Goal: Information Seeking & Learning: Find contact information

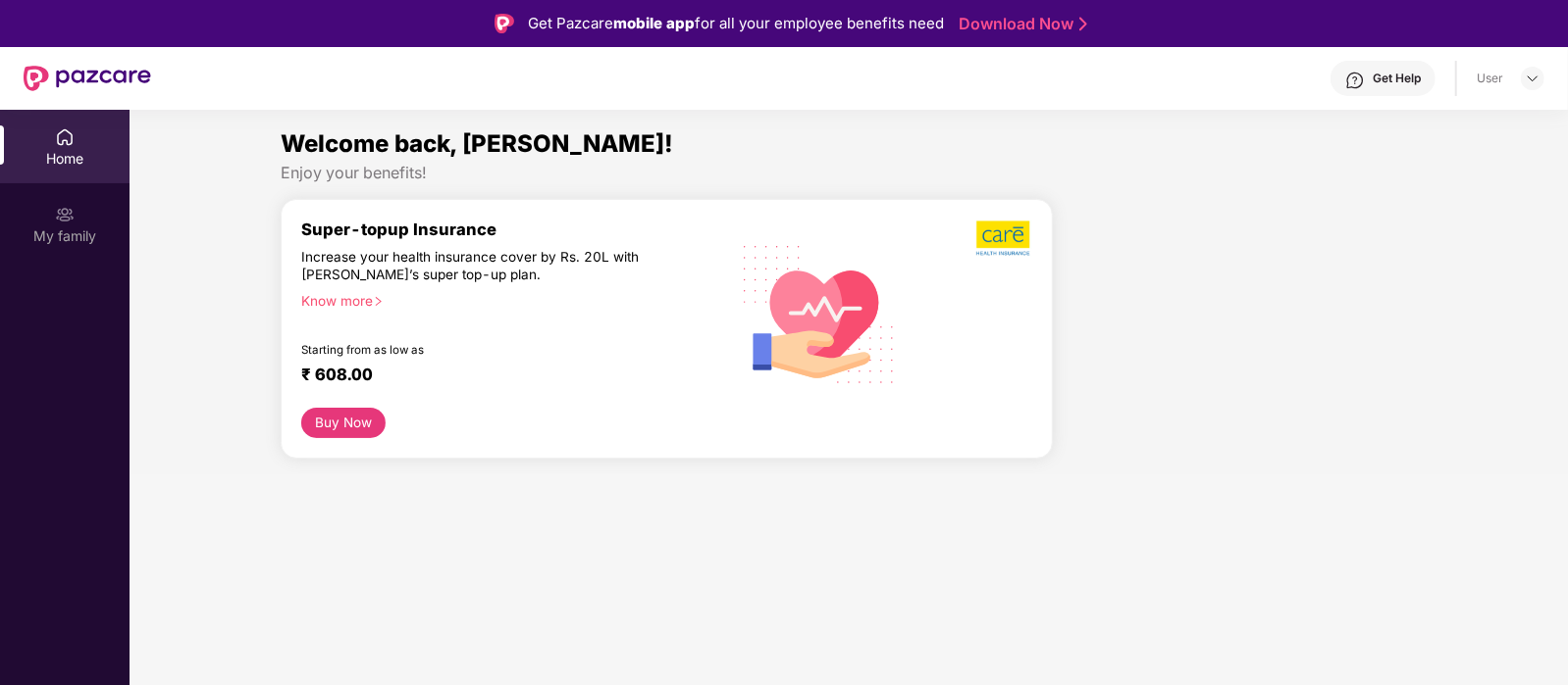
click at [56, 153] on div "Home" at bounding box center [64, 159] width 129 height 20
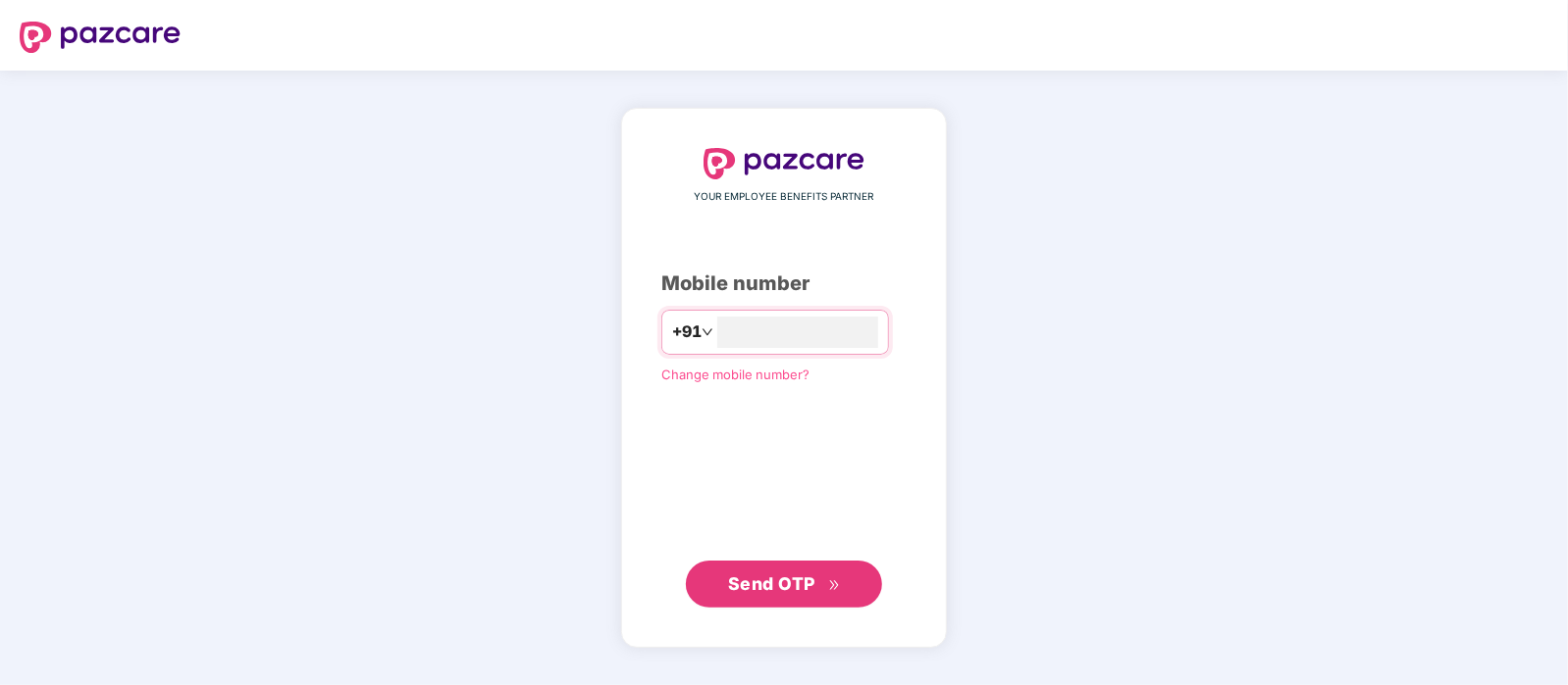
type input "**********"
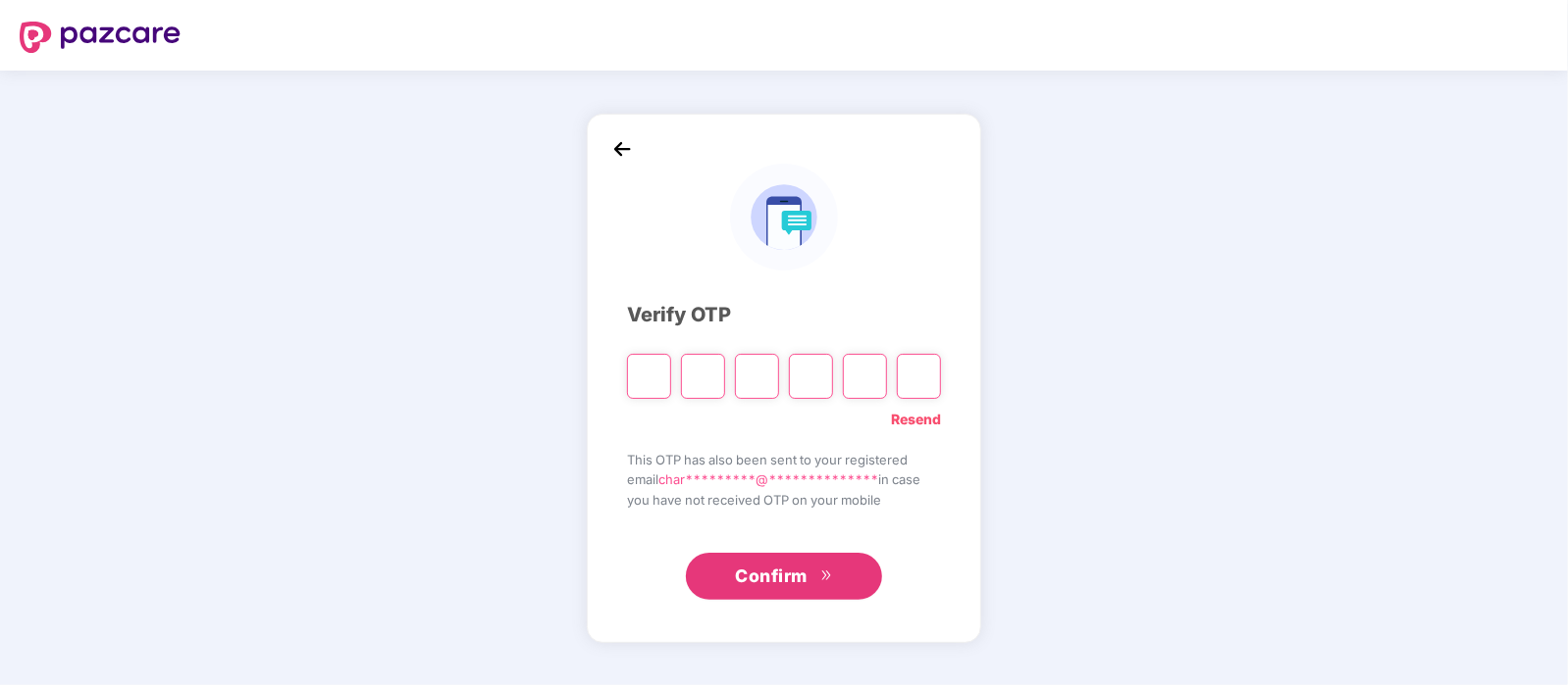
type input "*"
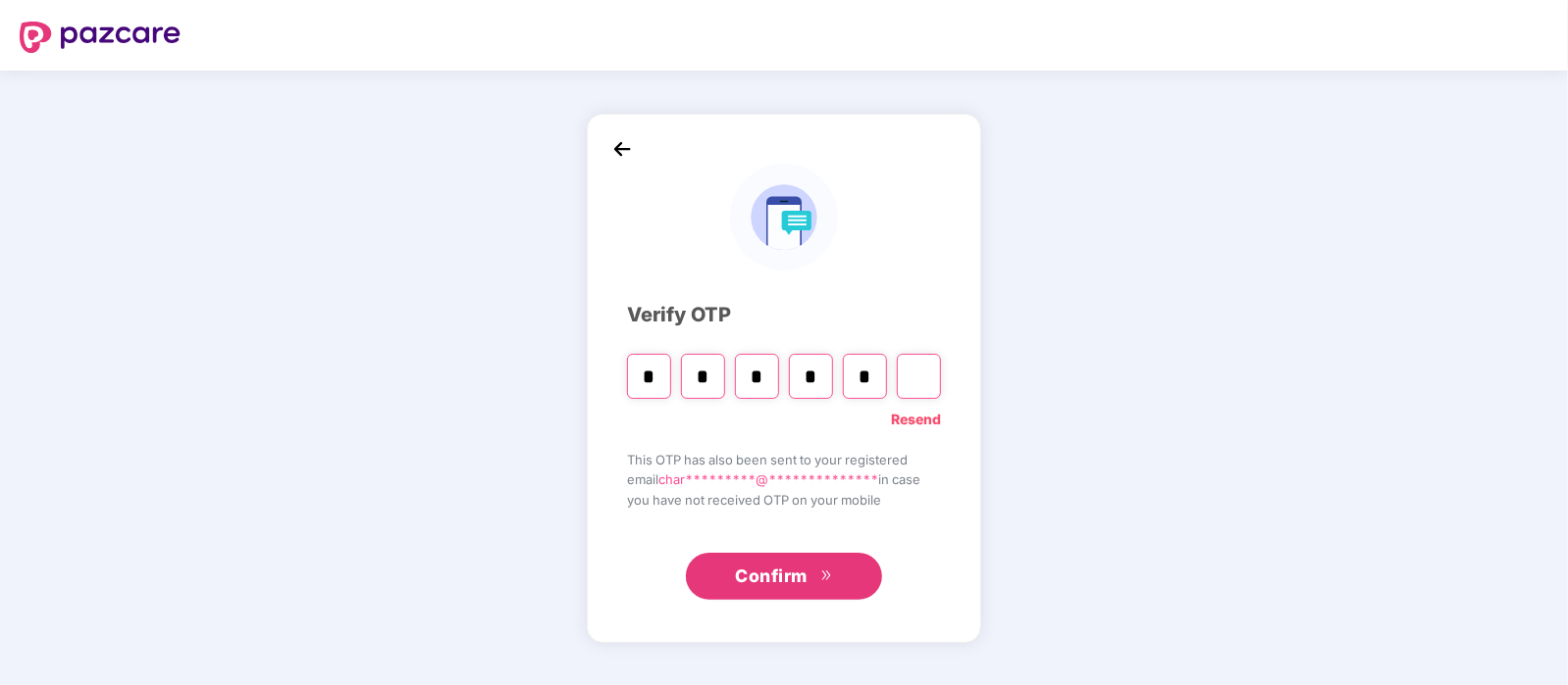
type input "*"
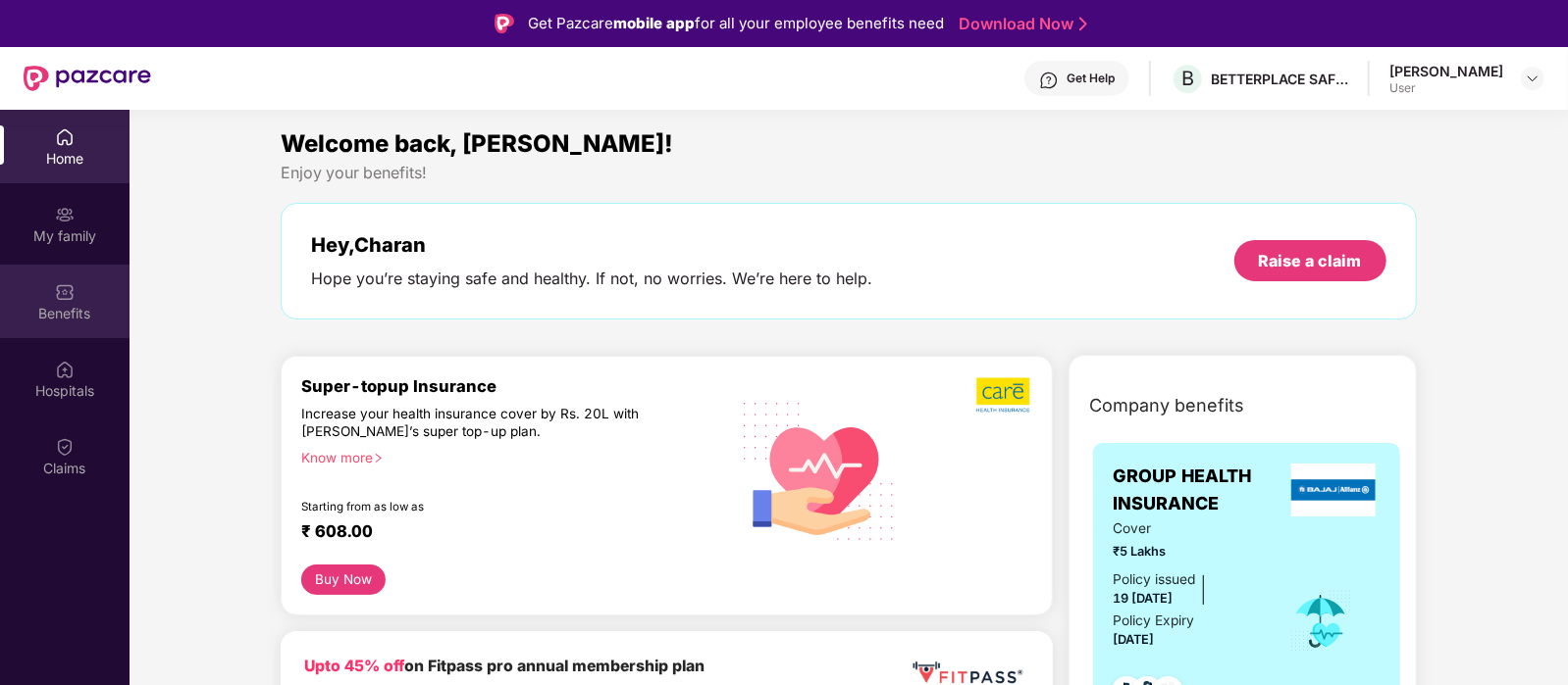
click at [64, 325] on div "Benefits" at bounding box center [64, 301] width 129 height 74
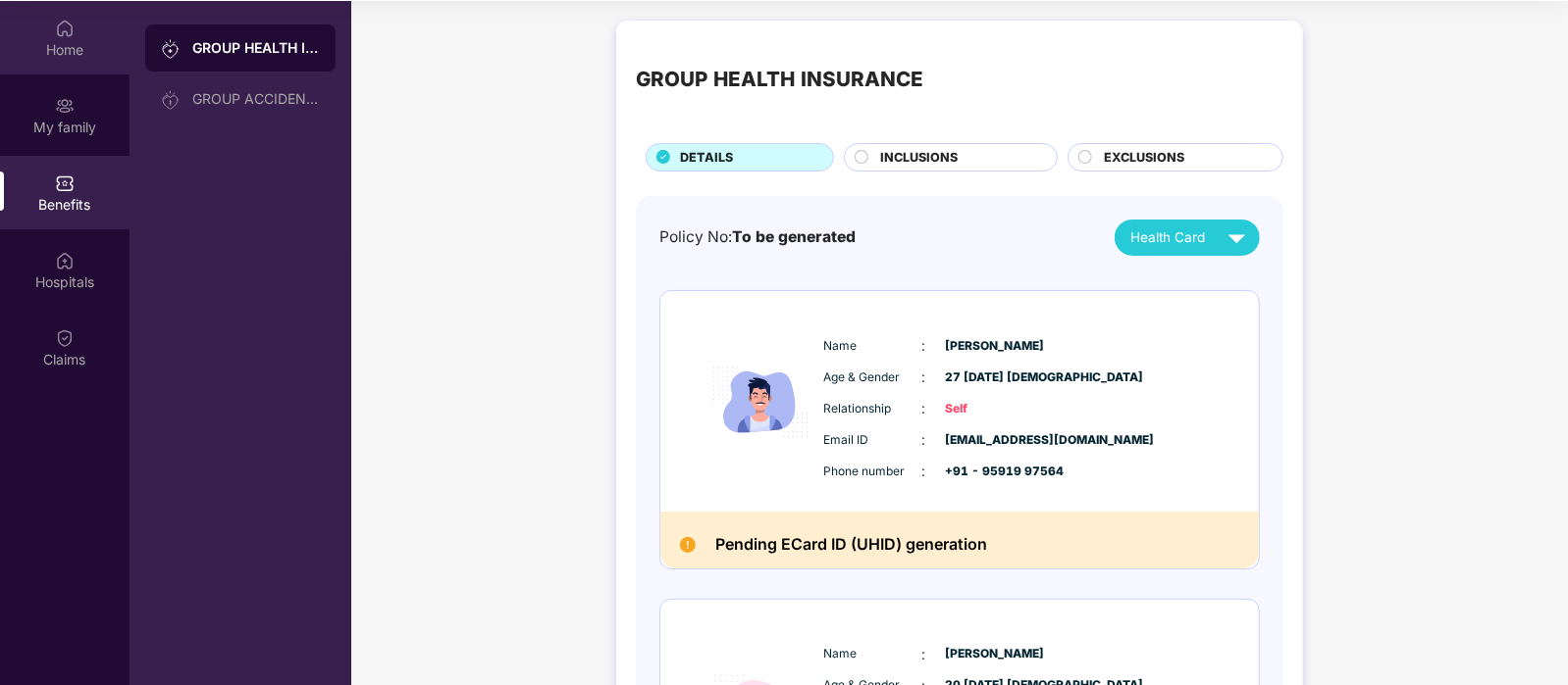
click at [59, 48] on div "Home" at bounding box center [64, 50] width 129 height 20
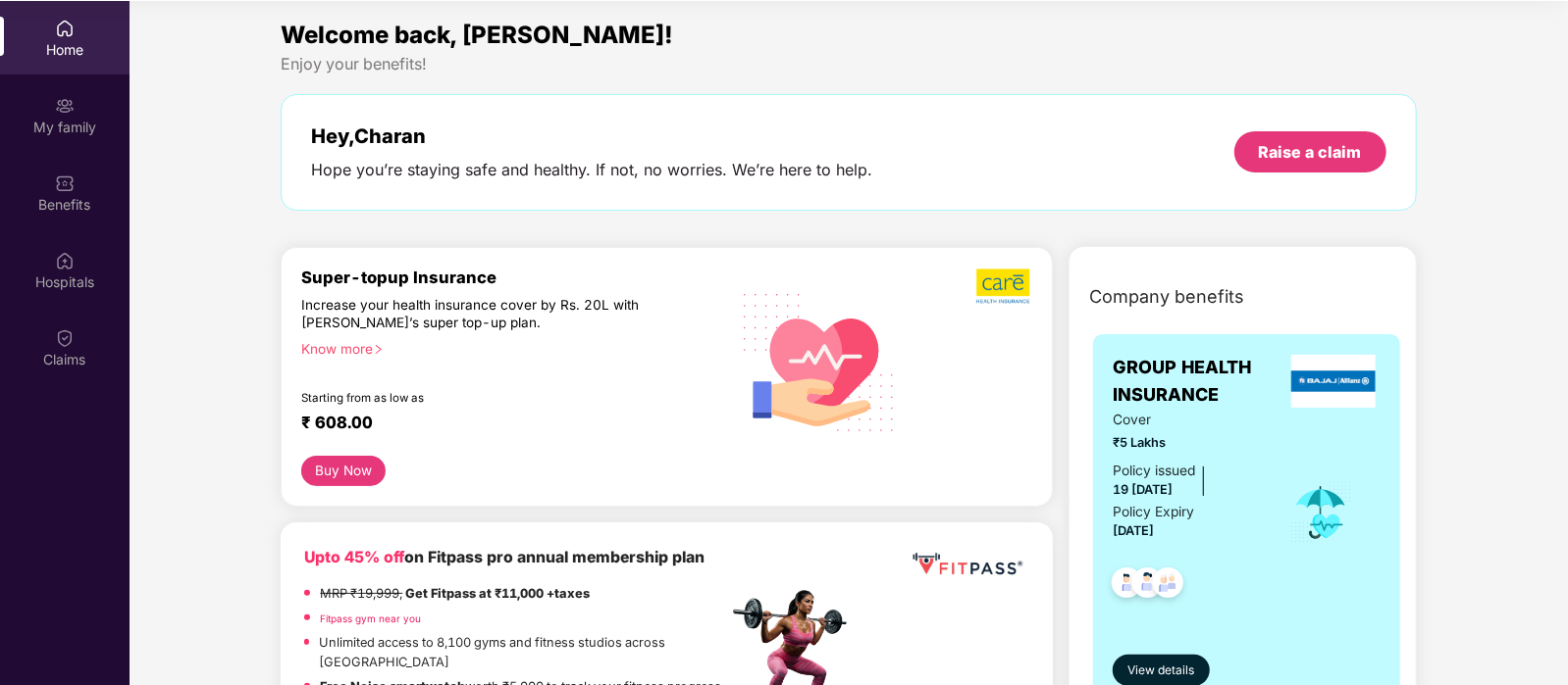
scroll to position [45, 0]
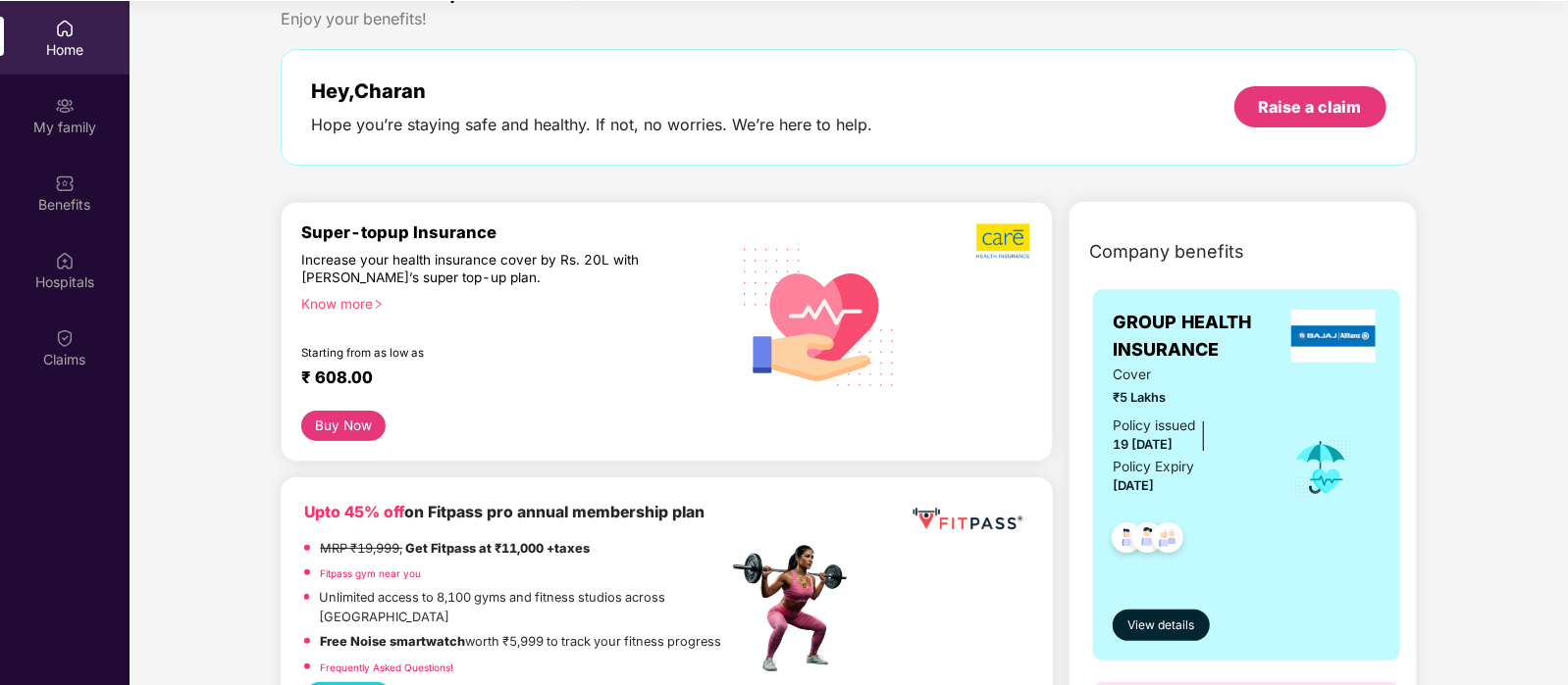
click at [49, 57] on div "Home" at bounding box center [64, 50] width 129 height 20
click at [1328, 103] on div "Raise a claim" at bounding box center [1310, 107] width 103 height 22
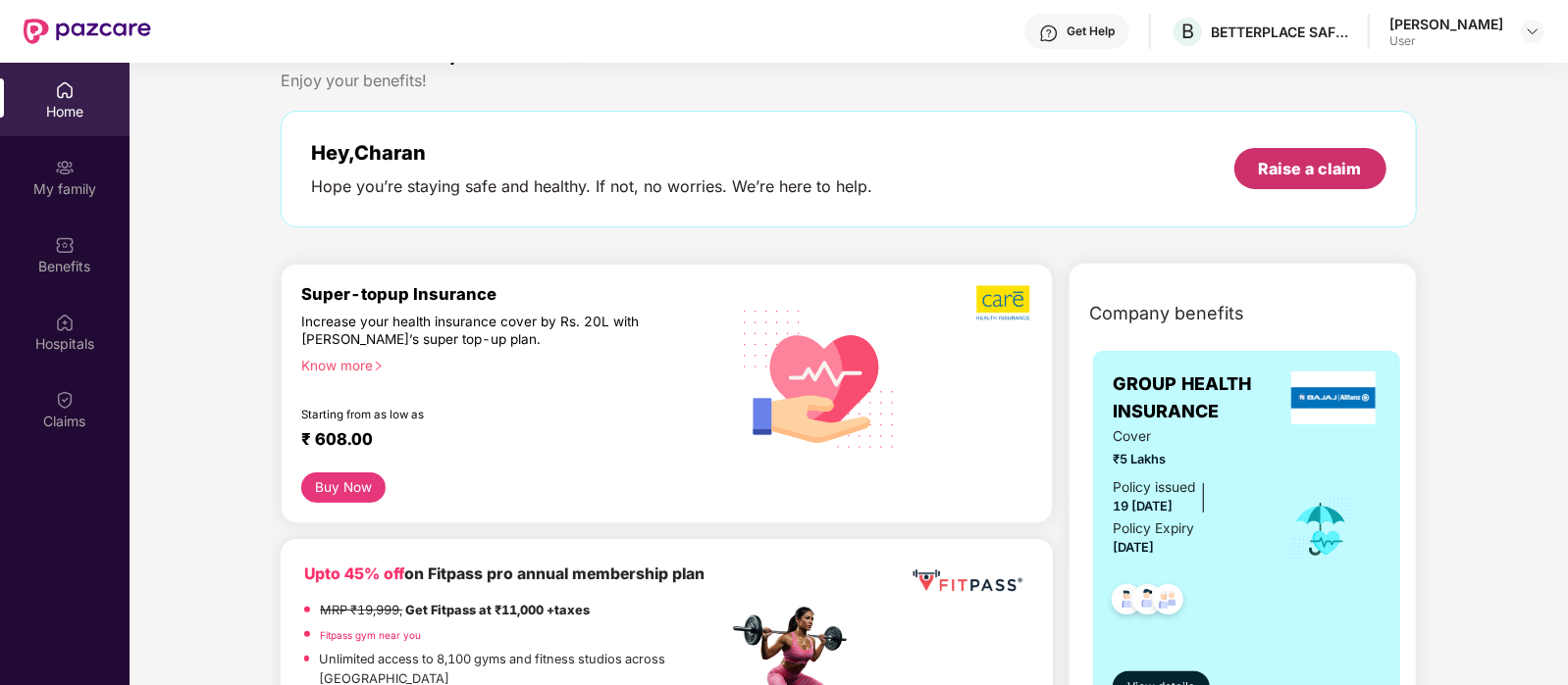
scroll to position [0, 0]
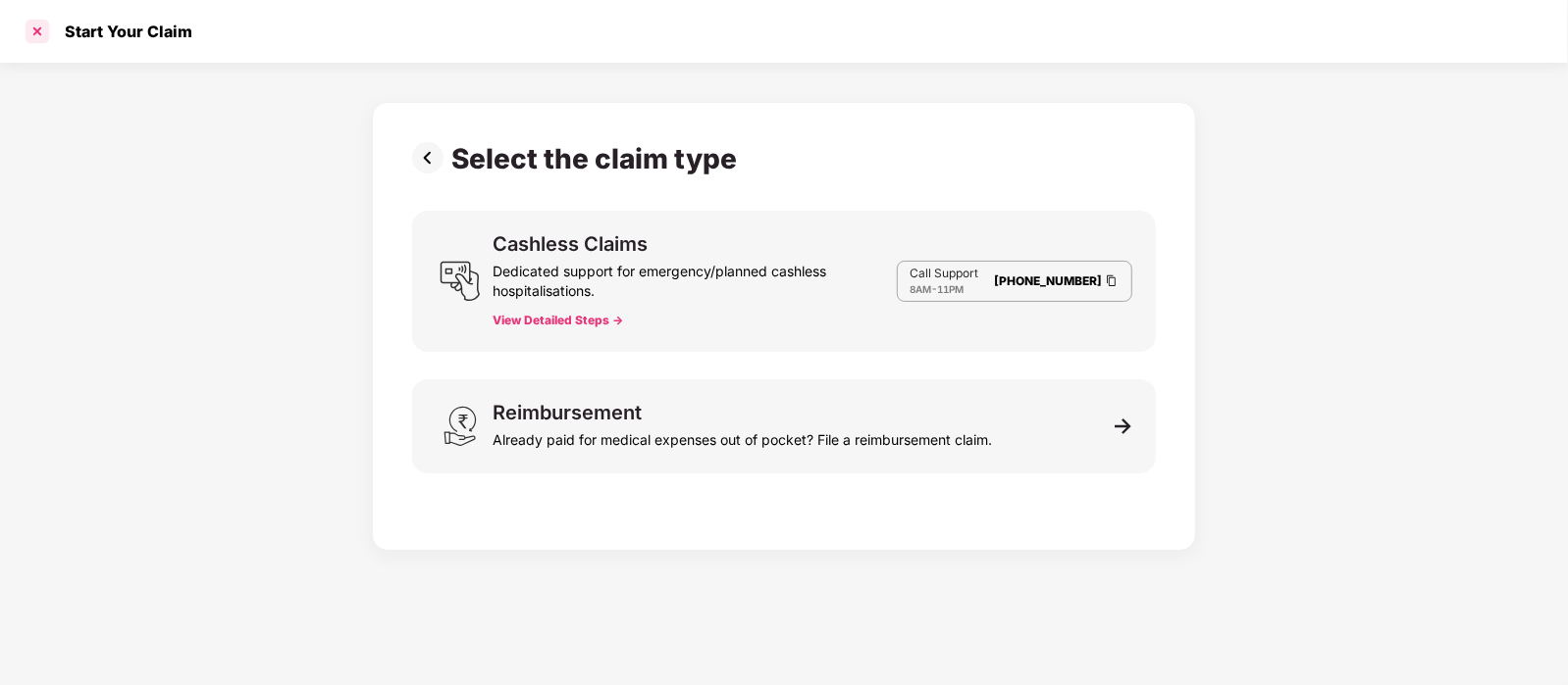
click at [34, 33] on div at bounding box center [38, 32] width 32 height 32
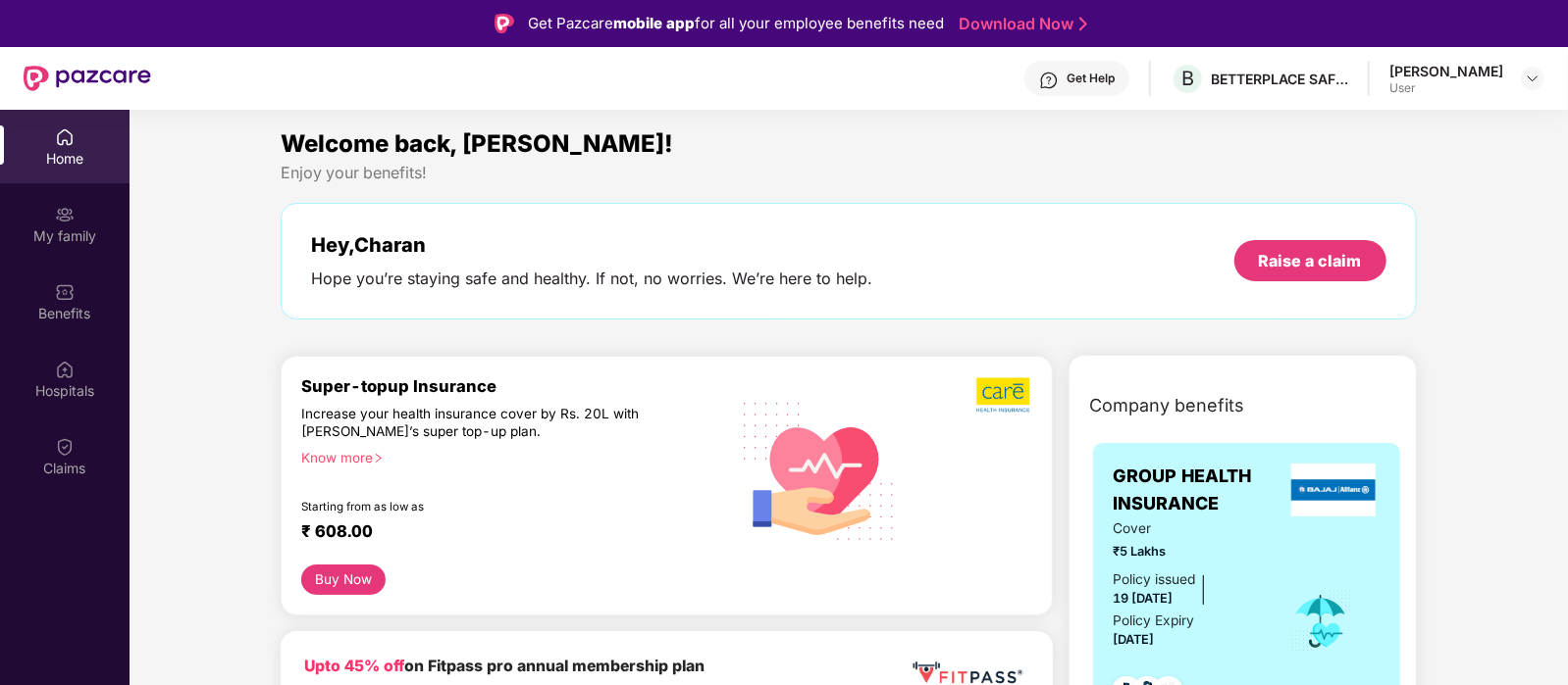
click at [1066, 85] on div "Get Help" at bounding box center [1090, 79] width 48 height 16
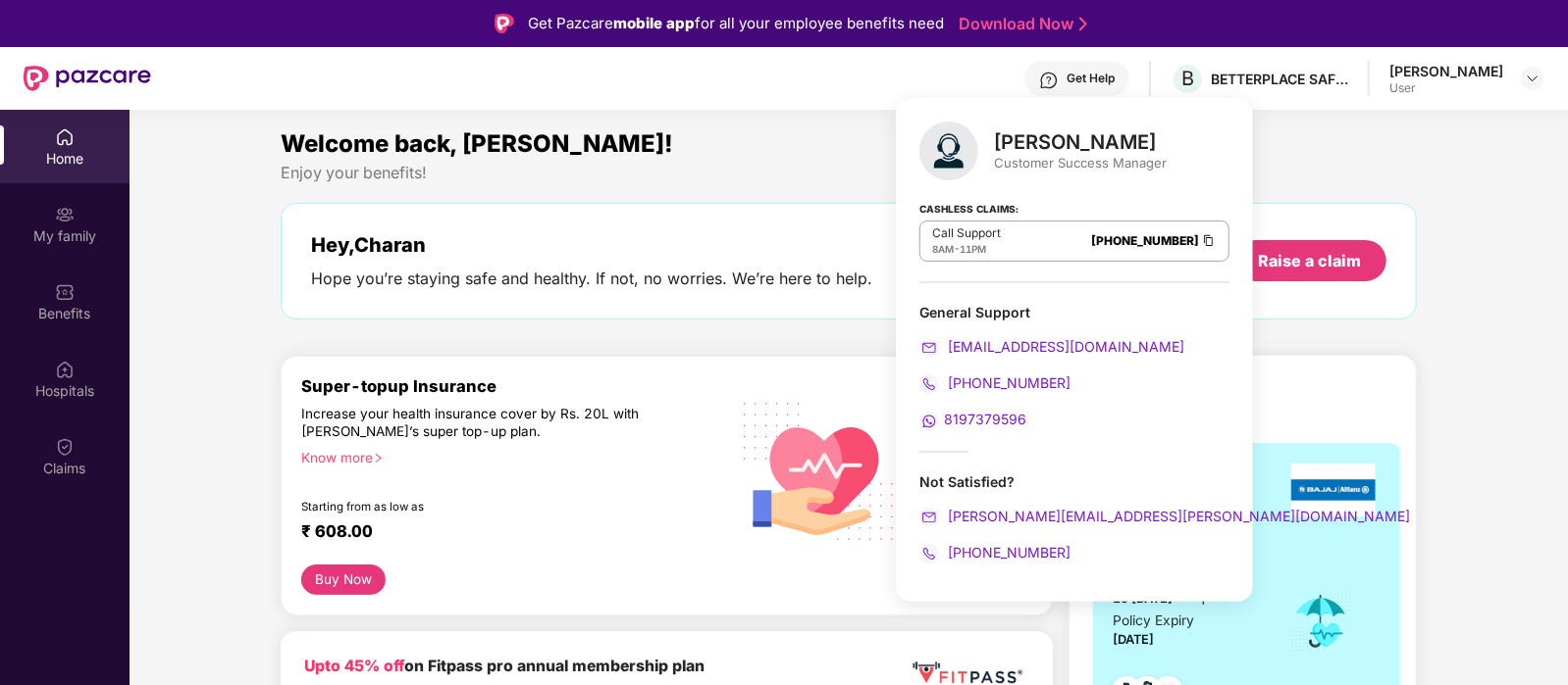
click at [1091, 236] on link "[PHONE_NUMBER]" at bounding box center [1144, 240] width 108 height 15
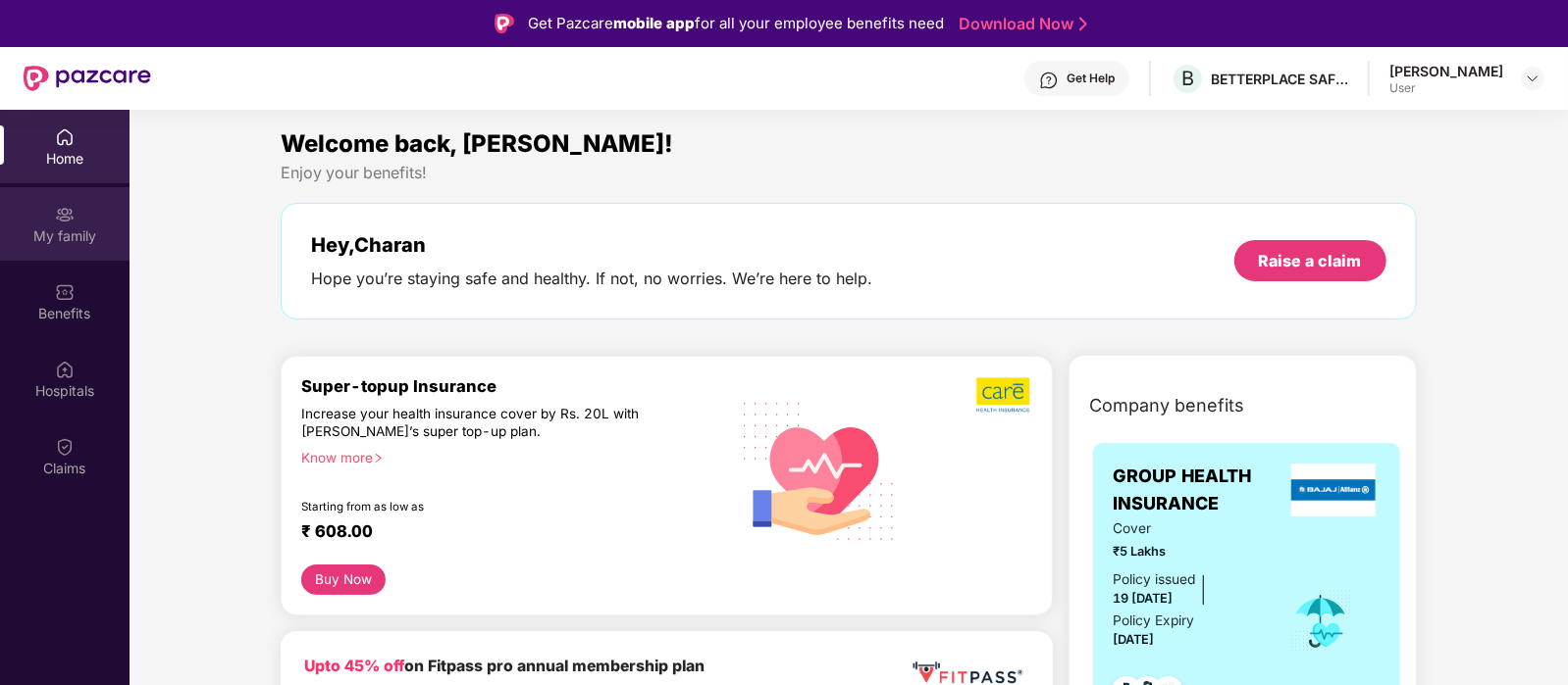
click at [77, 247] on div "My family" at bounding box center [64, 224] width 129 height 74
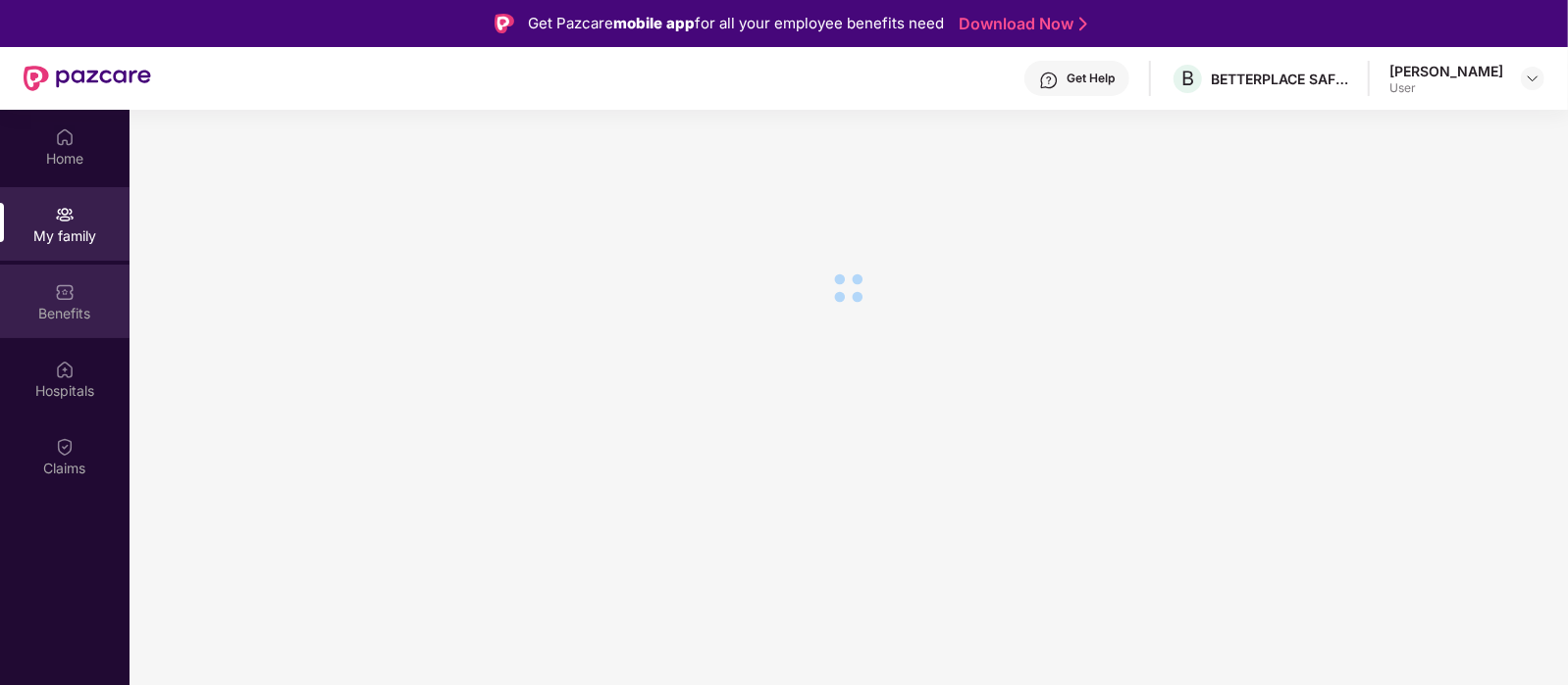
click at [60, 296] on img at bounding box center [65, 292] width 20 height 20
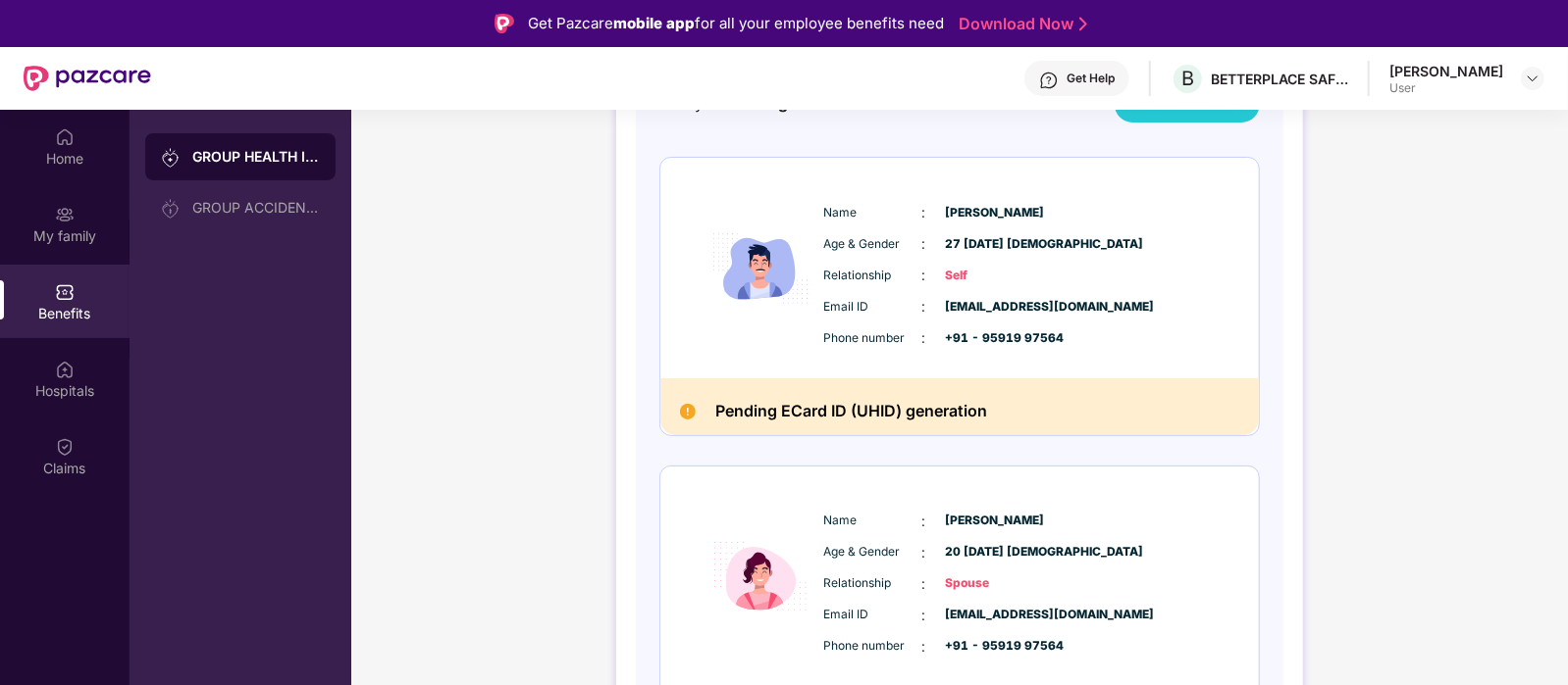
scroll to position [244, 0]
click at [882, 305] on span "Email ID" at bounding box center [873, 305] width 98 height 19
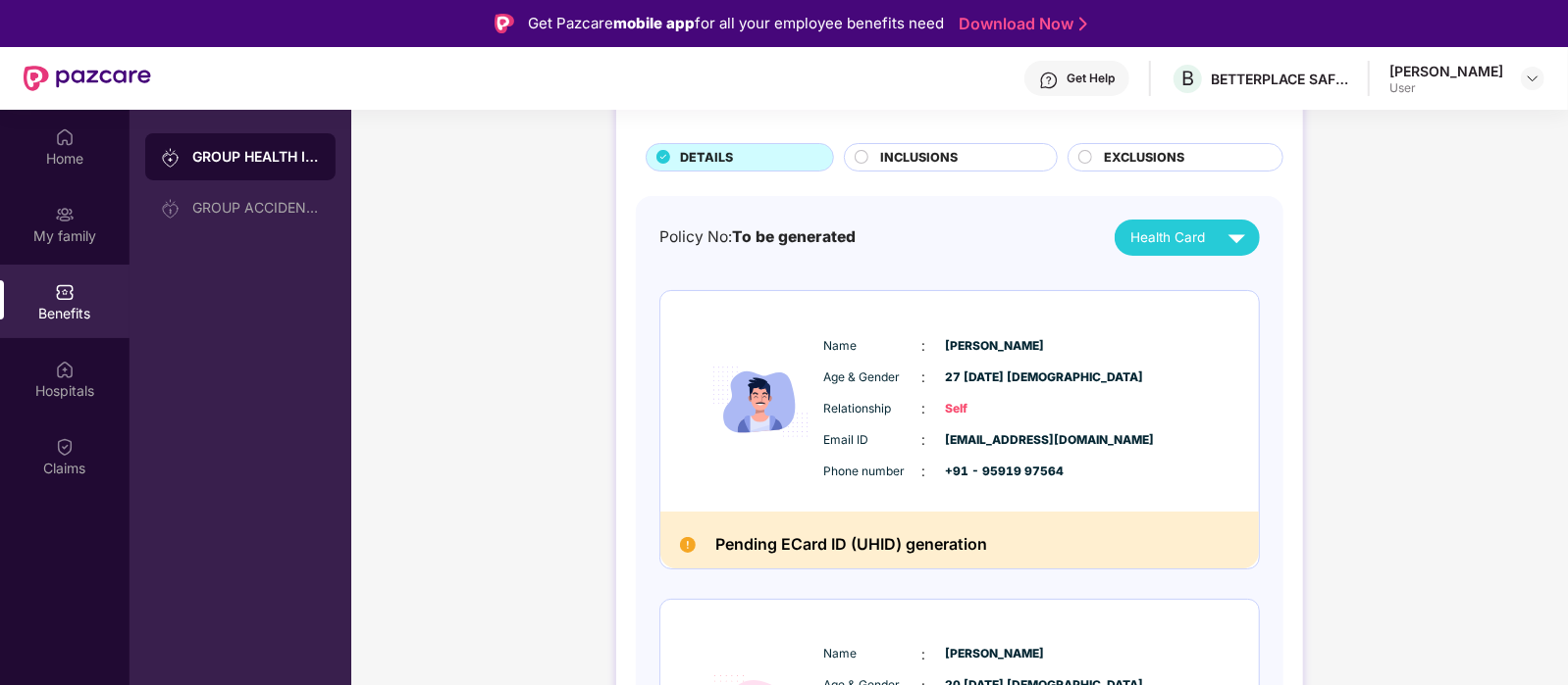
scroll to position [107, 0]
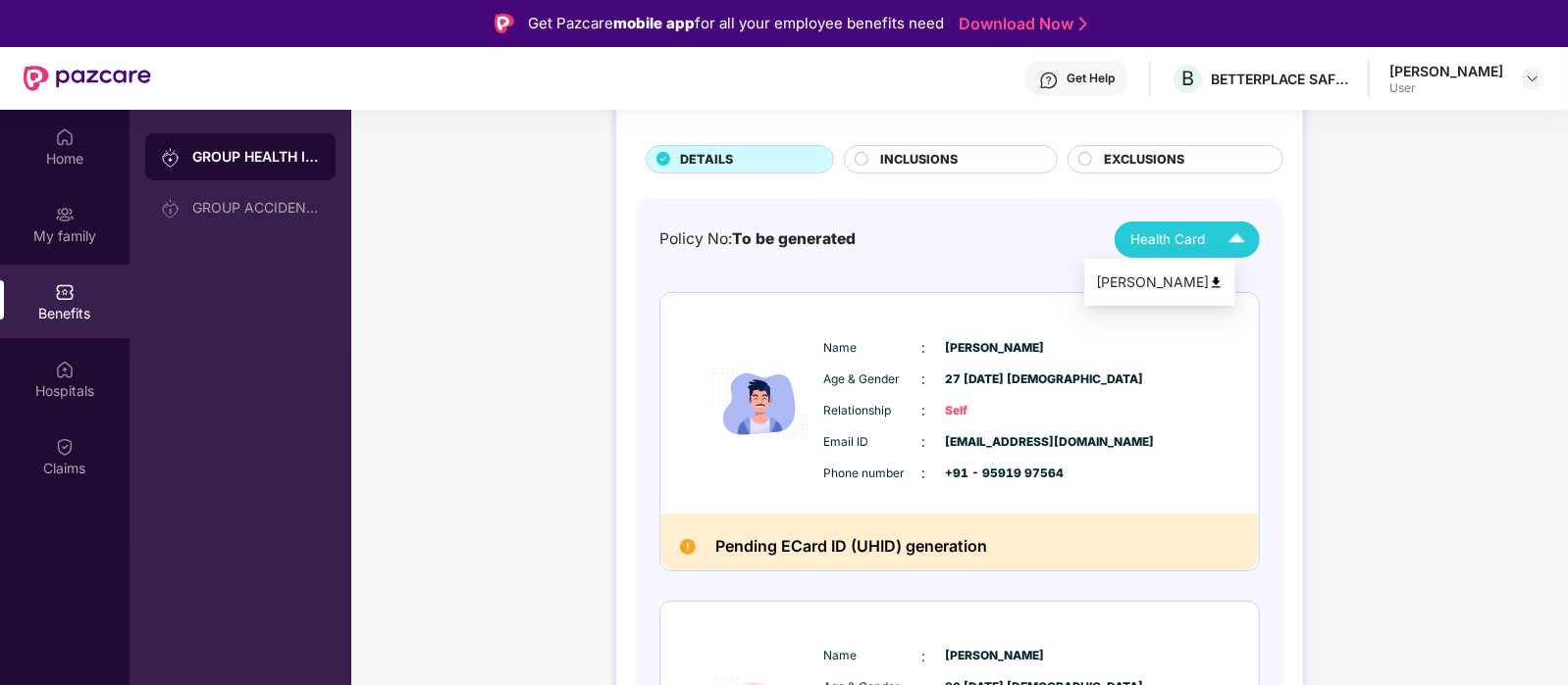
click at [1159, 230] on span "Health Card" at bounding box center [1168, 239] width 75 height 21
click at [1158, 279] on div "[PERSON_NAME]" at bounding box center [1159, 282] width 127 height 22
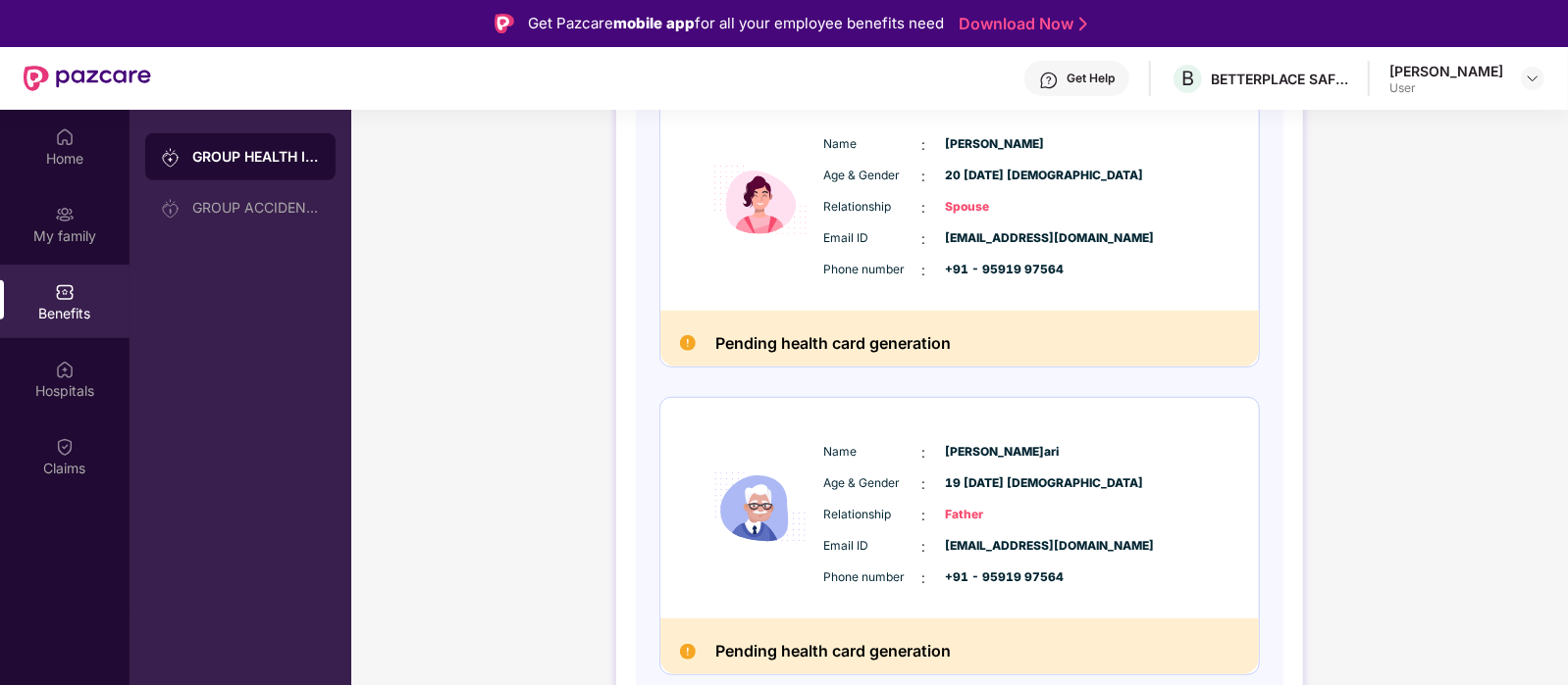
scroll to position [109, 0]
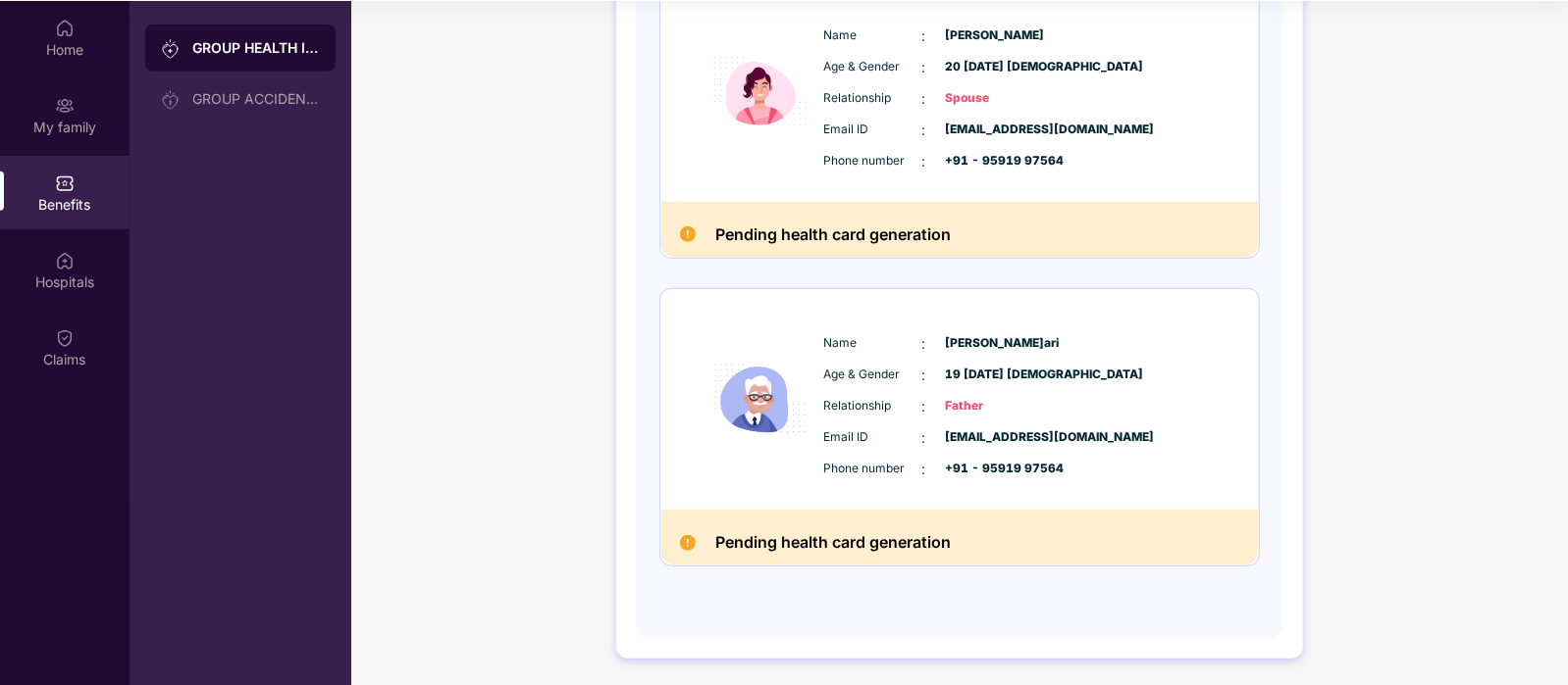
click at [839, 376] on span "Age & Gender" at bounding box center [873, 375] width 98 height 19
click at [55, 257] on img at bounding box center [65, 261] width 20 height 20
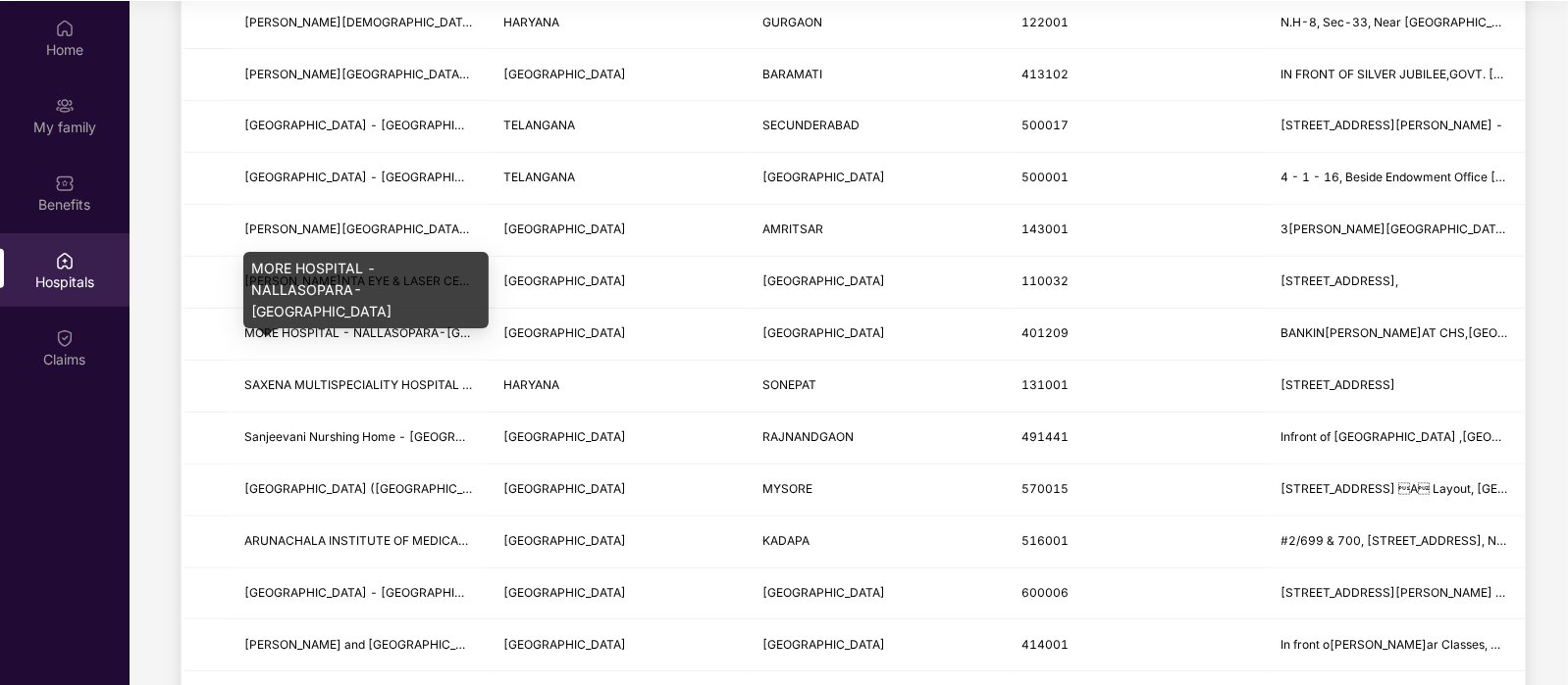
scroll to position [0, 0]
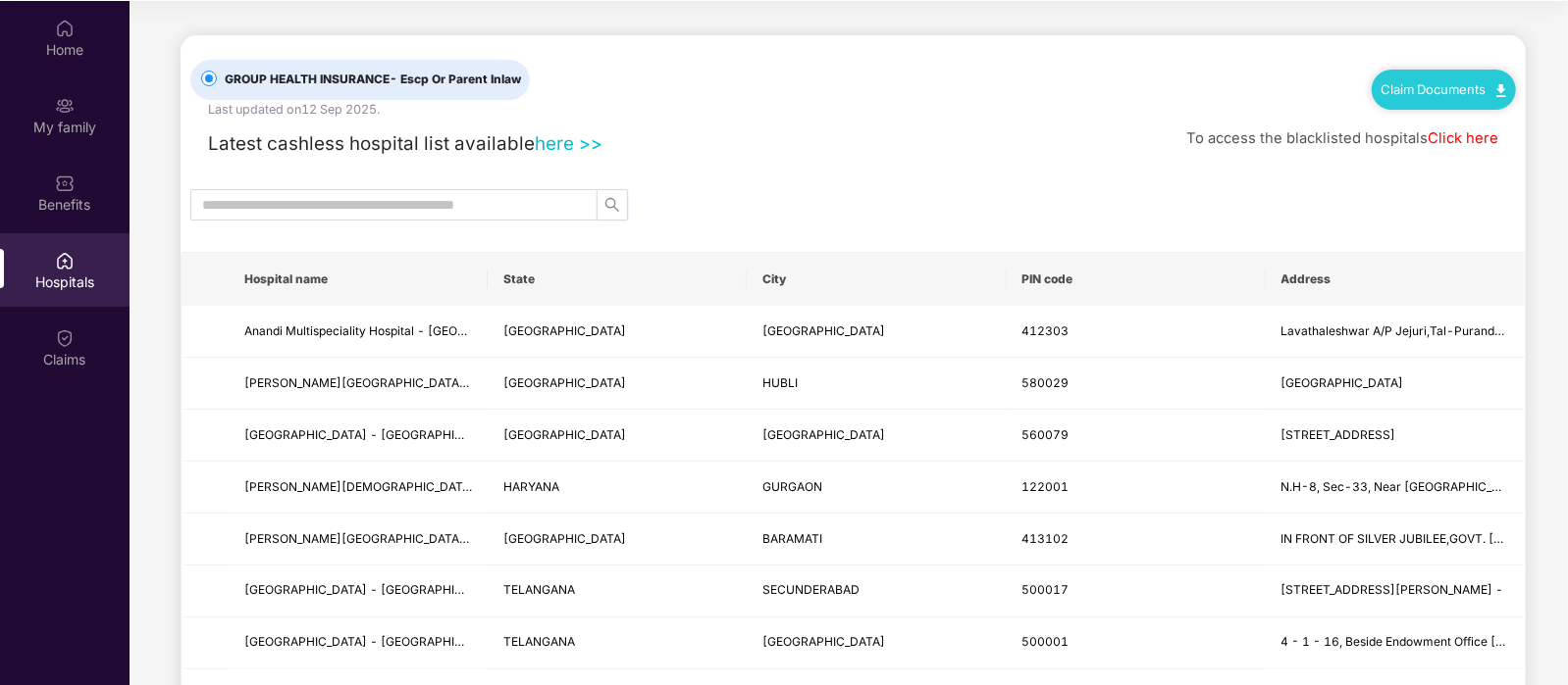
drag, startPoint x: 794, startPoint y: 205, endPoint x: 774, endPoint y: 248, distance: 47.4
click at [794, 205] on div at bounding box center [853, 205] width 1345 height 32
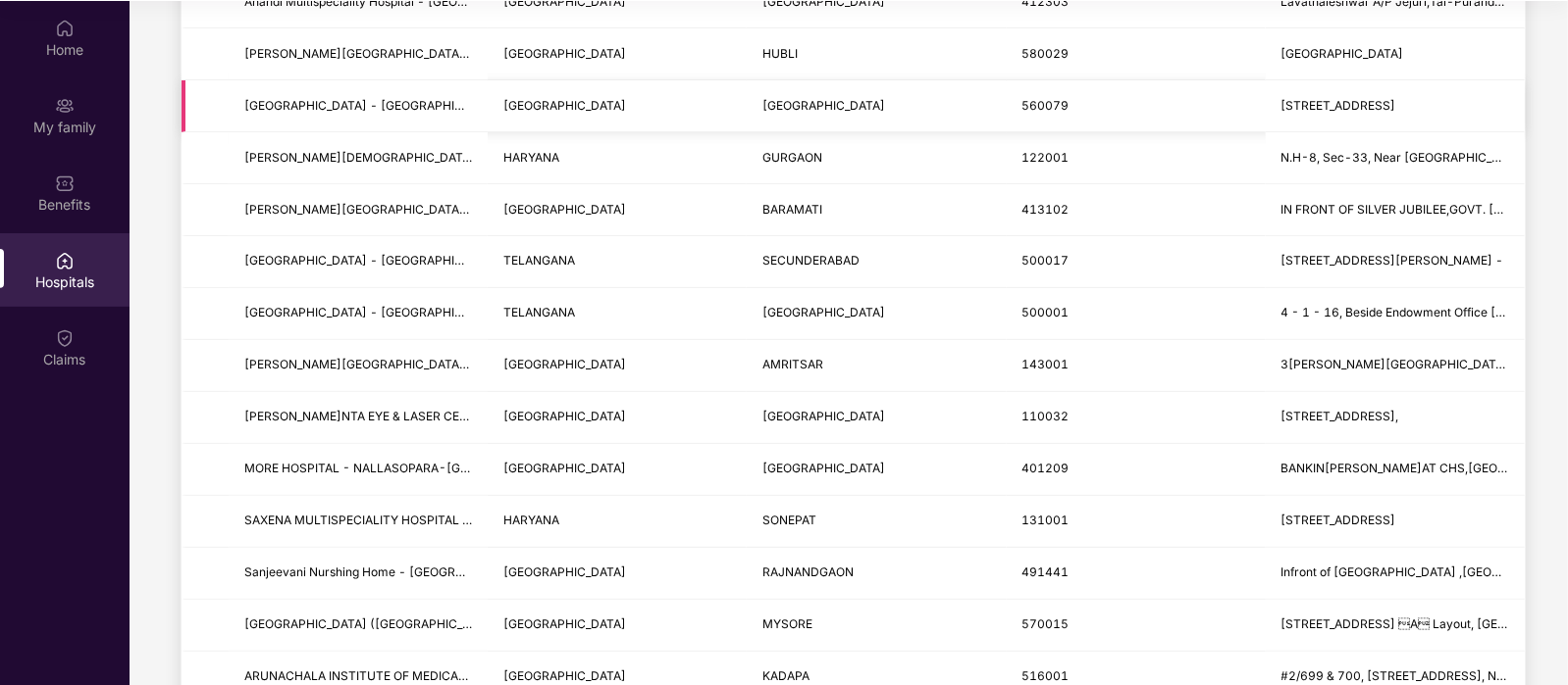
scroll to position [334, 0]
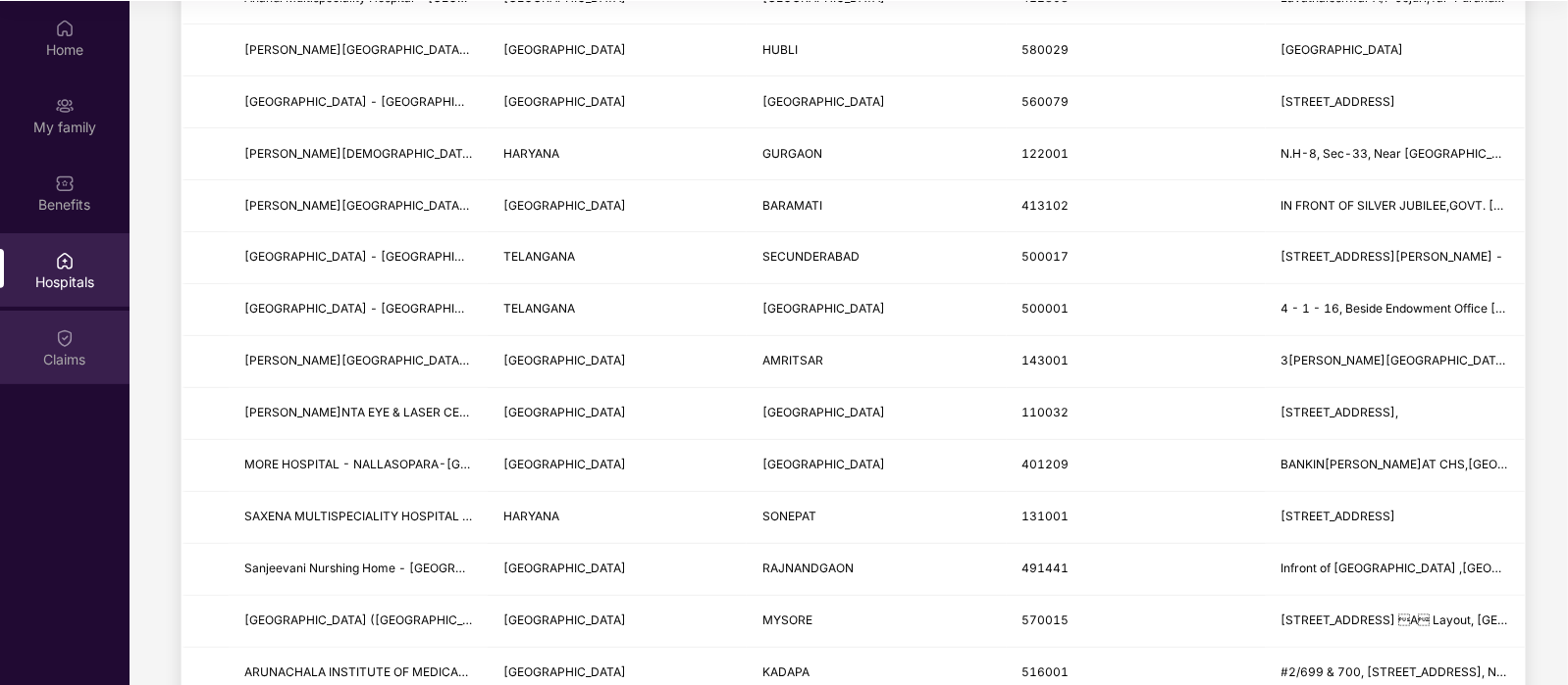
click at [64, 345] on img at bounding box center [65, 339] width 20 height 20
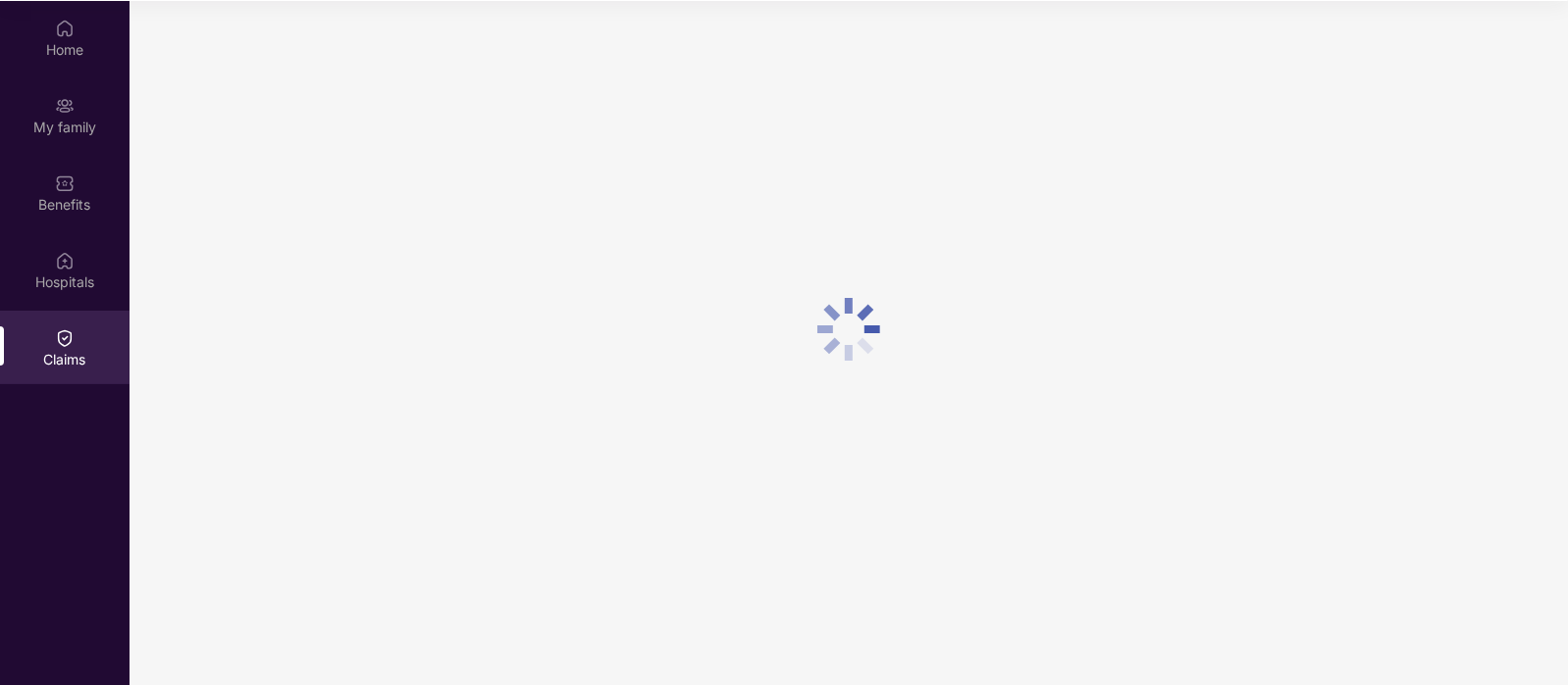
scroll to position [0, 0]
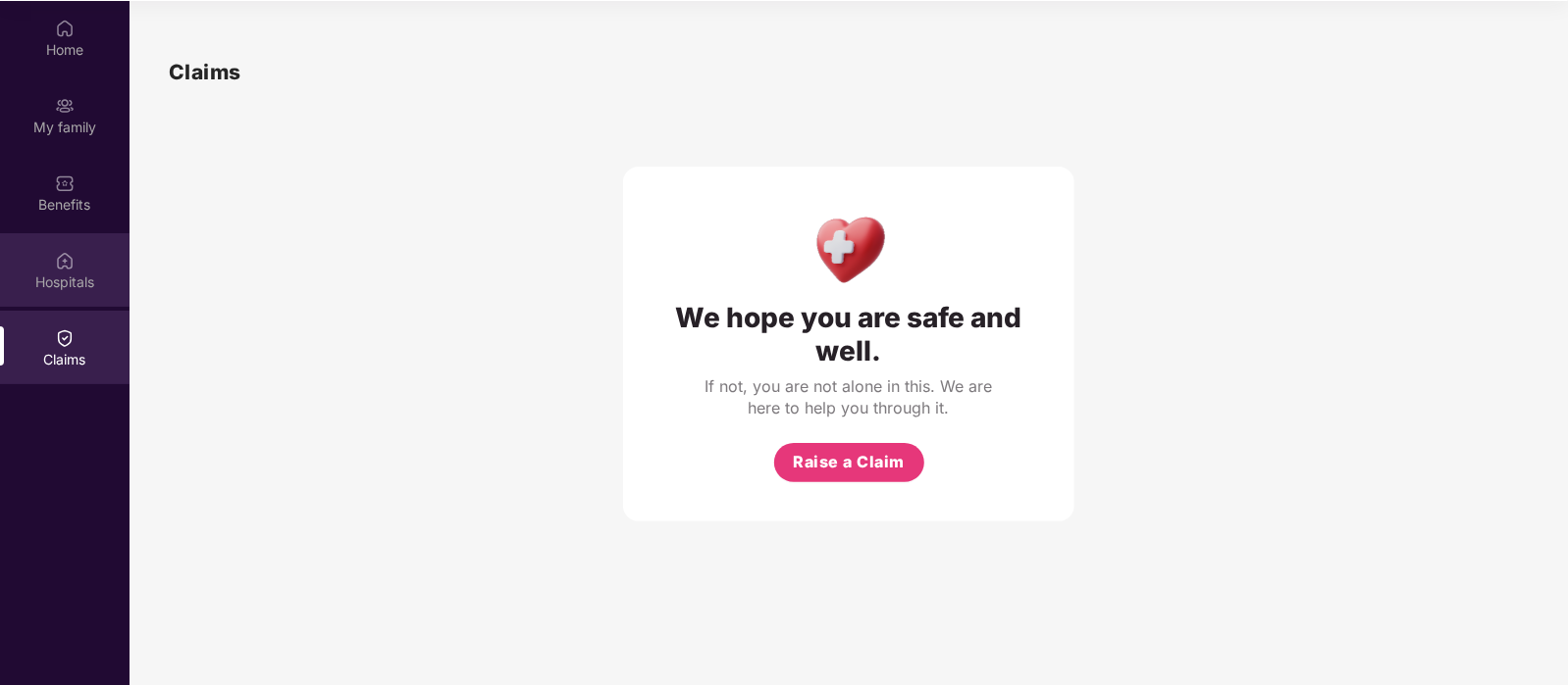
click at [54, 294] on div "Hospitals" at bounding box center [64, 269] width 129 height 74
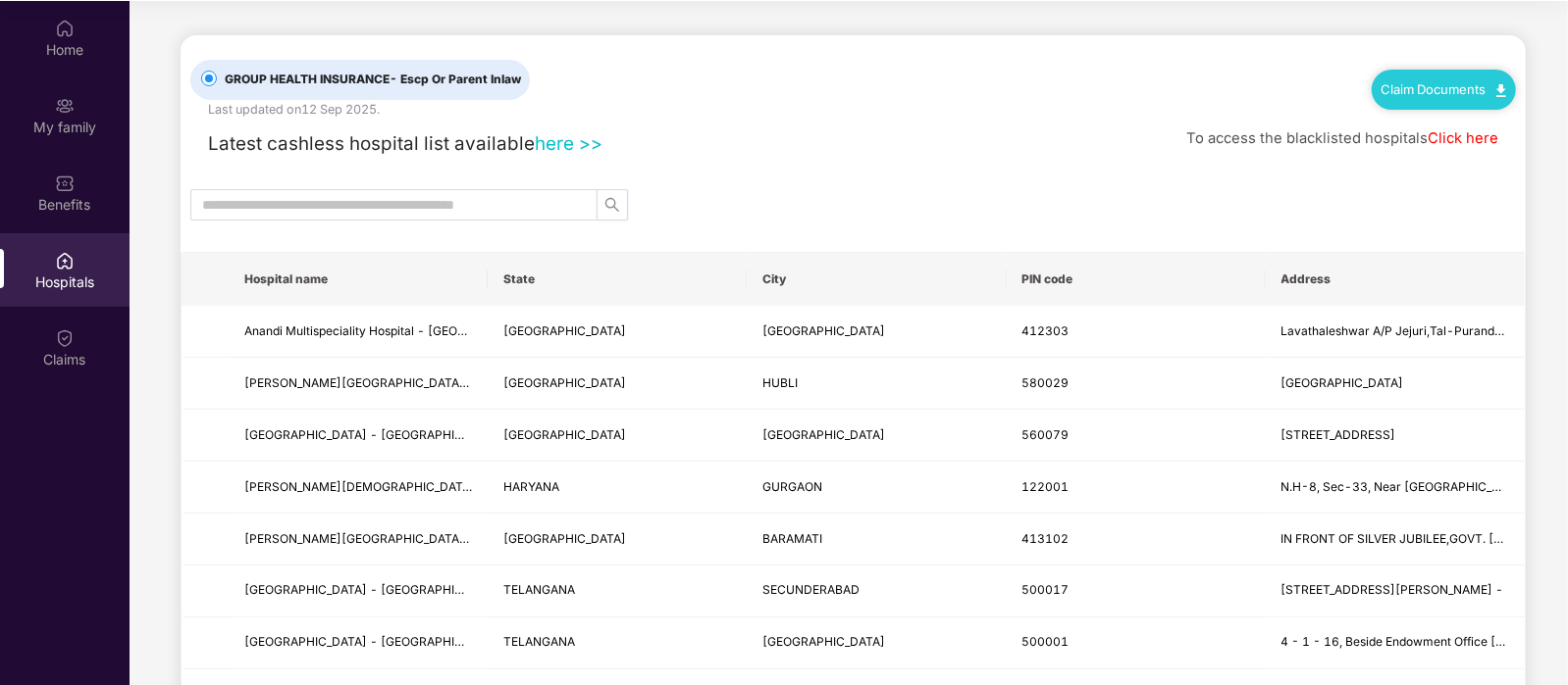
click at [570, 139] on link "here >>" at bounding box center [568, 143] width 68 height 23
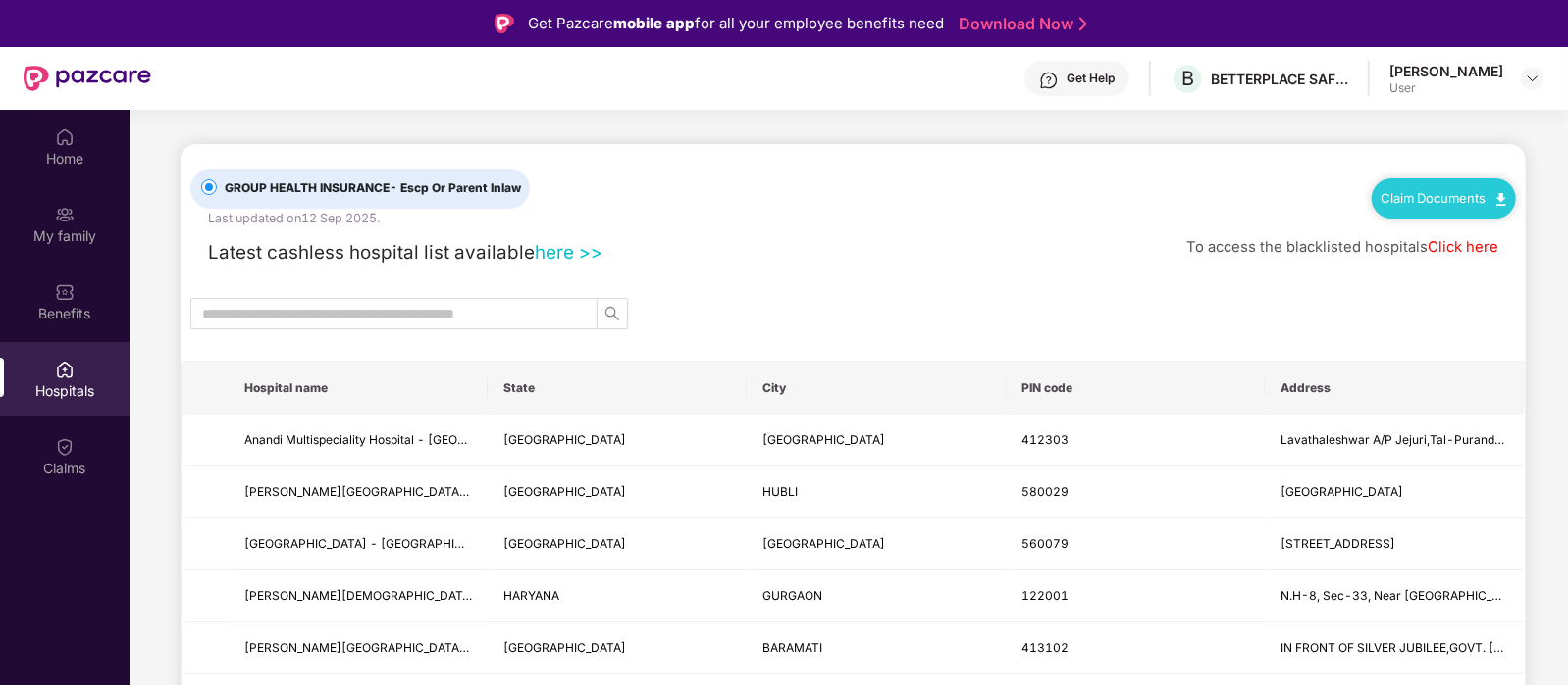
click at [1074, 65] on div "Get Help" at bounding box center [1076, 79] width 105 height 36
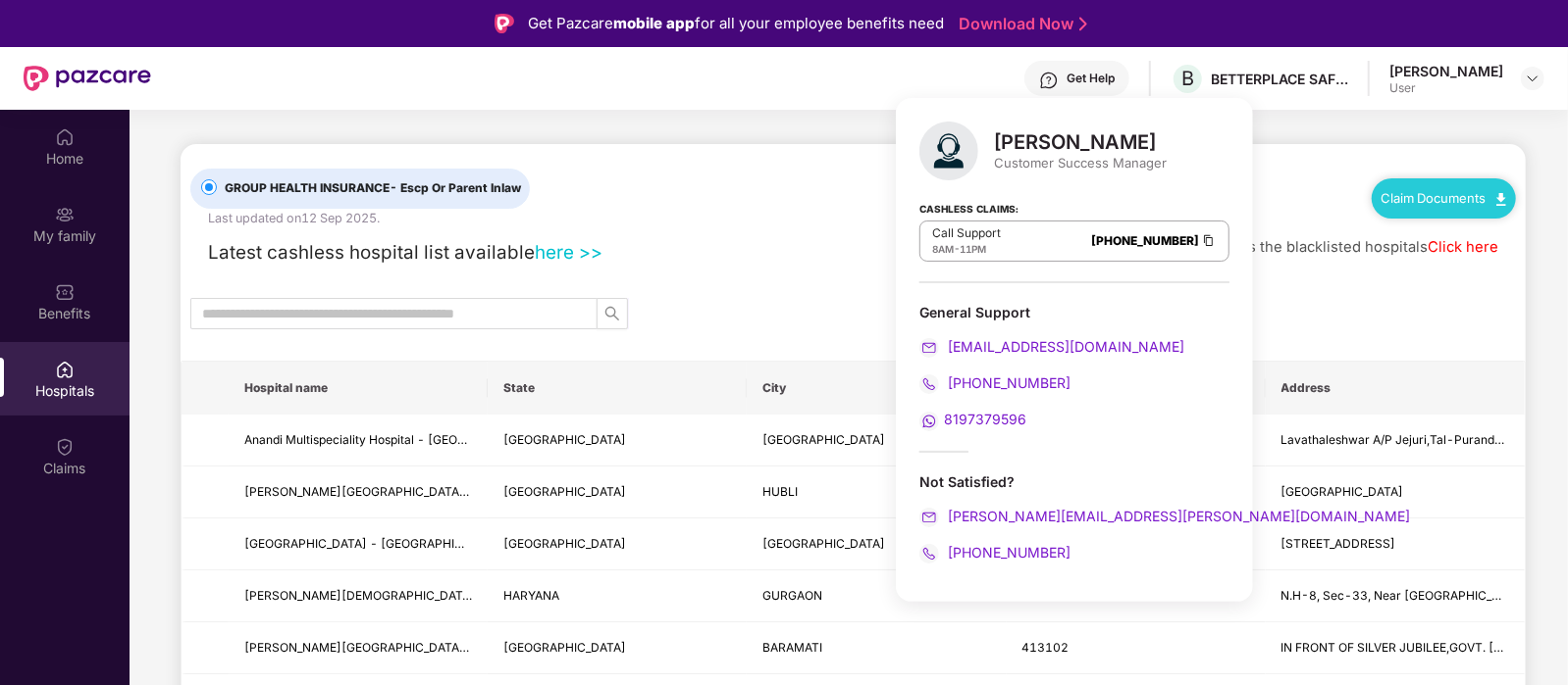
click at [977, 419] on span "8197379596" at bounding box center [984, 419] width 82 height 17
